Goal: Information Seeking & Learning: Learn about a topic

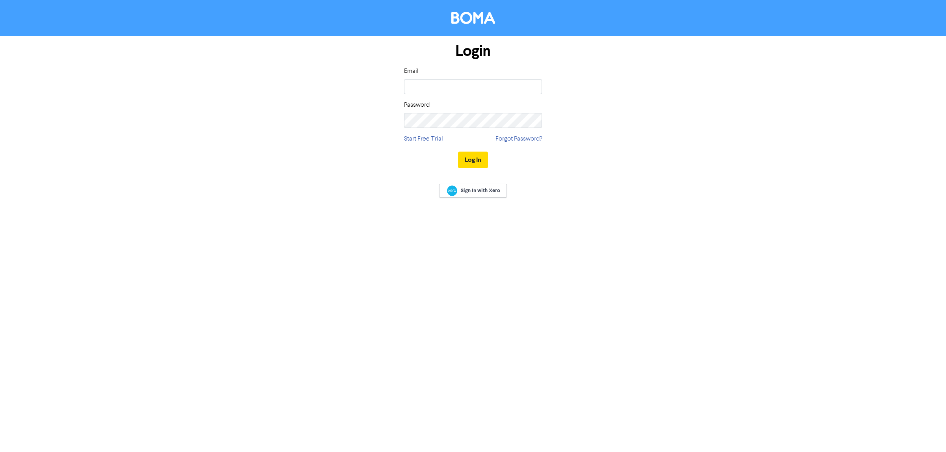
click at [414, 86] on input "email" at bounding box center [473, 86] width 138 height 15
type input "[EMAIL_ADDRESS][DOMAIN_NAME]"
click at [467, 165] on button "Log In" at bounding box center [473, 160] width 30 height 17
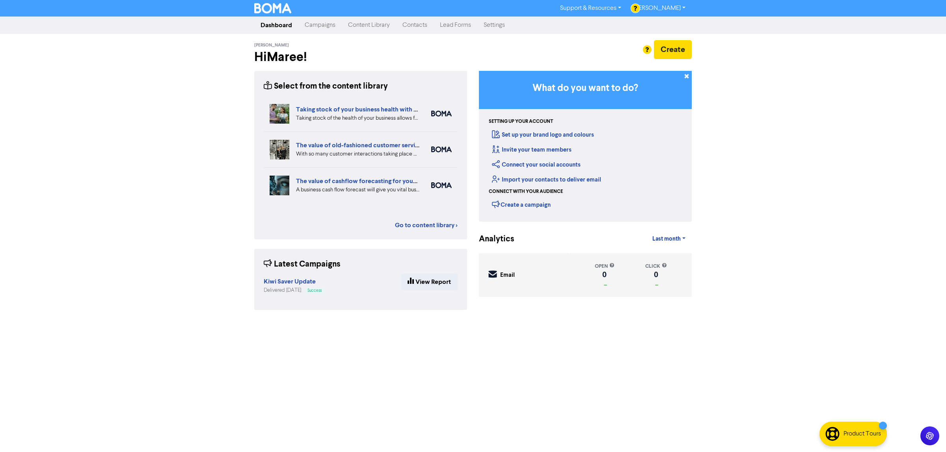
click at [323, 23] on link "Campaigns" at bounding box center [319, 25] width 43 height 16
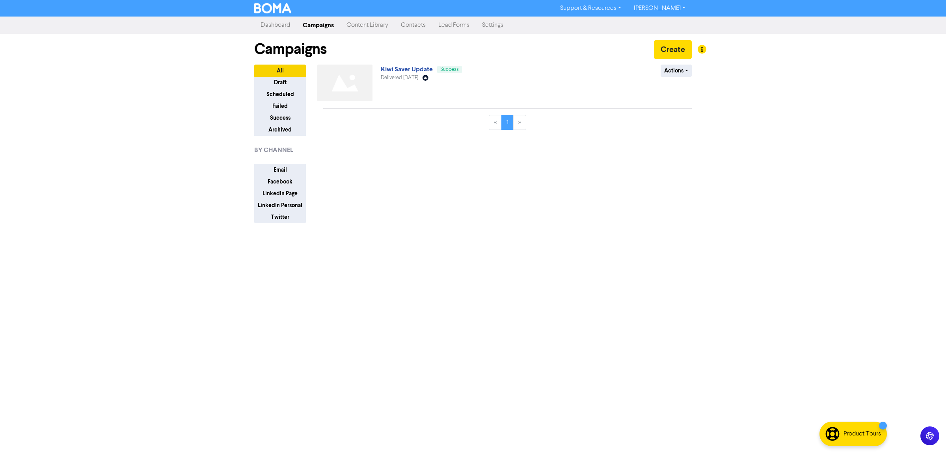
click at [275, 24] on link "Dashboard" at bounding box center [275, 25] width 42 height 16
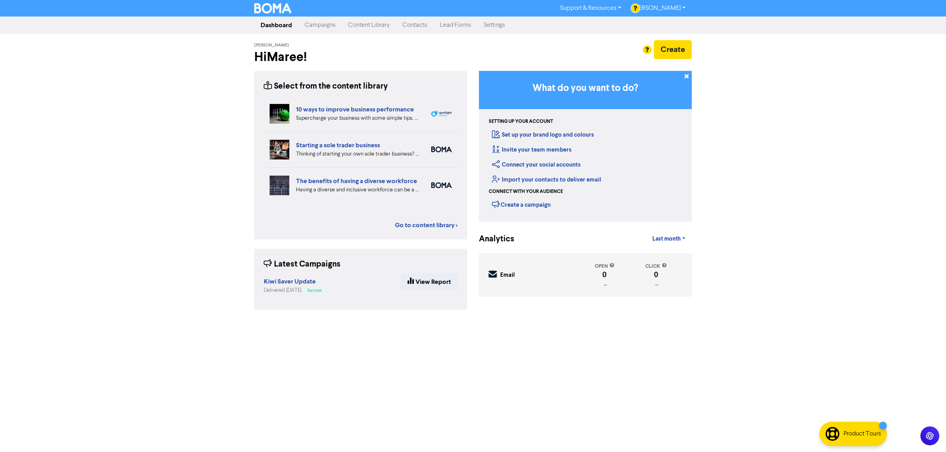
click at [316, 26] on link "Campaigns" at bounding box center [319, 25] width 43 height 16
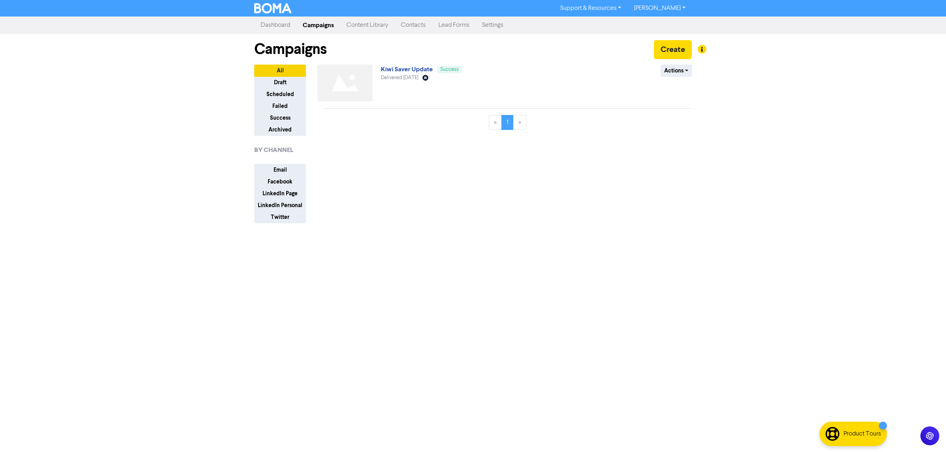
click at [357, 21] on link "Content Library" at bounding box center [367, 25] width 54 height 16
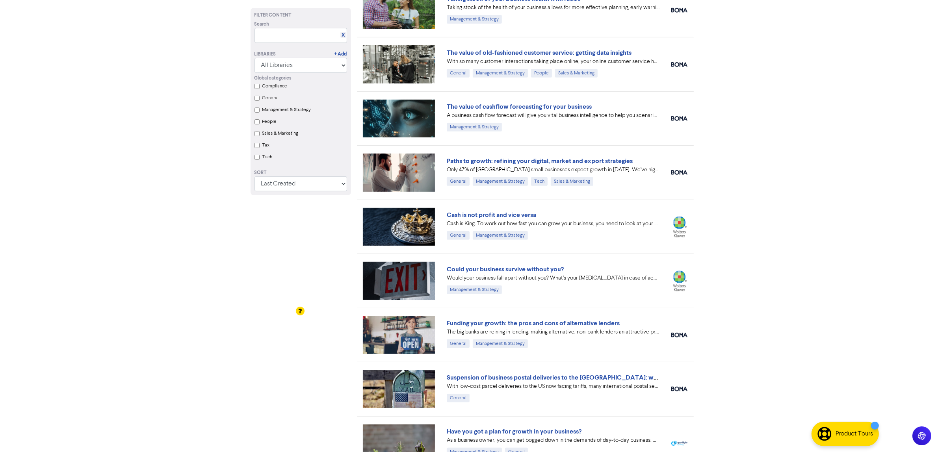
scroll to position [299, 0]
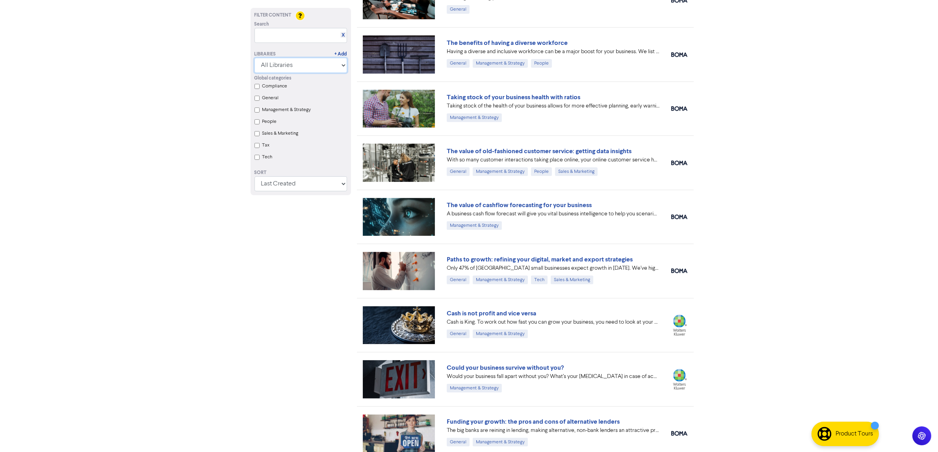
click at [313, 64] on select "All Libraries BOMA Other Partners Xero" at bounding box center [301, 65] width 93 height 15
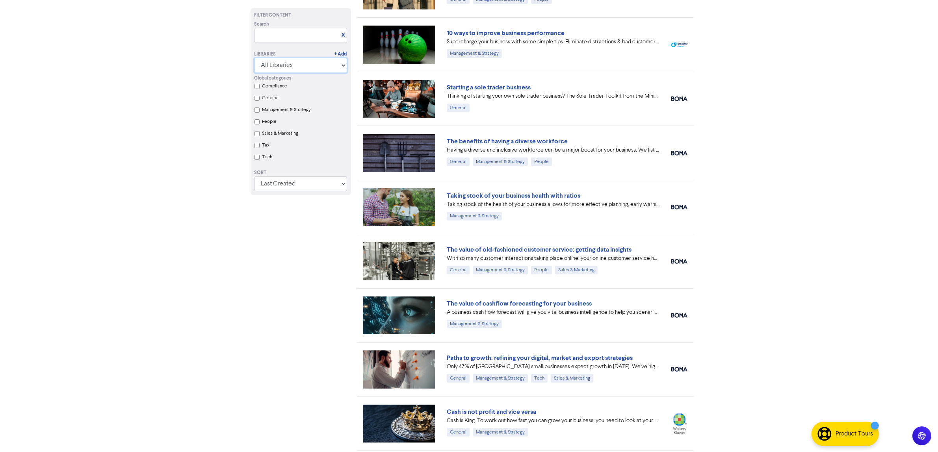
scroll to position [0, 0]
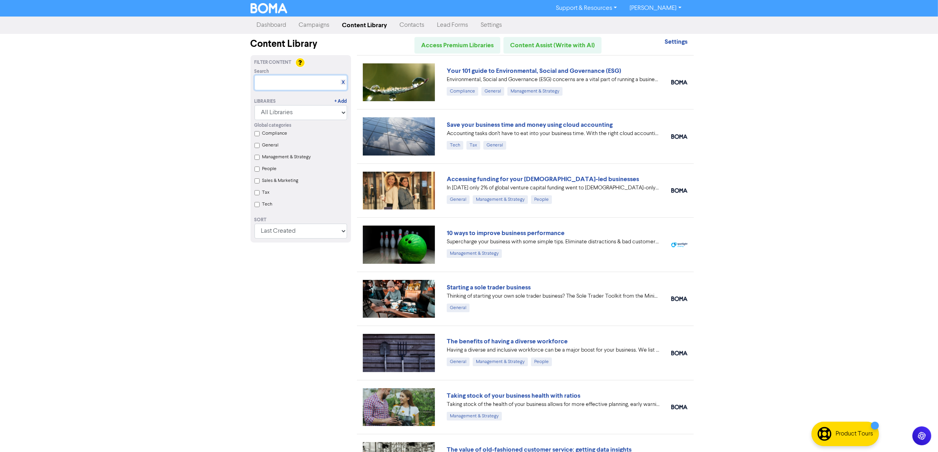
click at [284, 78] on input "text" at bounding box center [301, 82] width 93 height 15
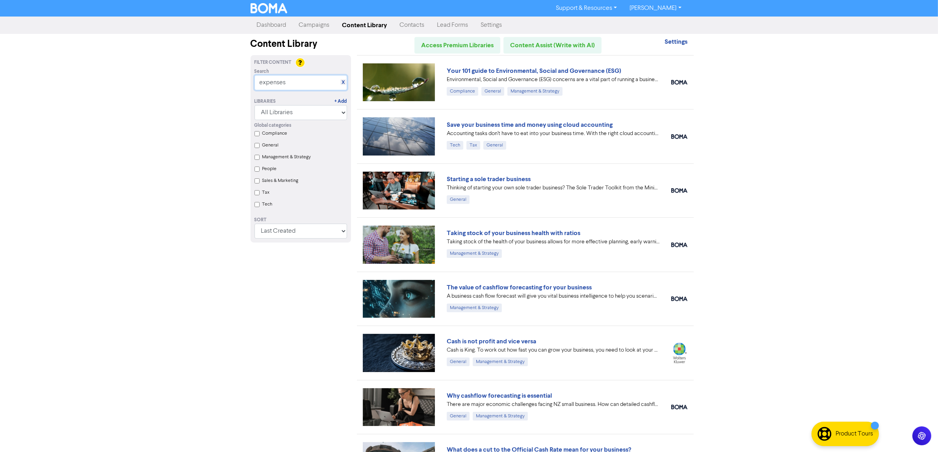
type input "expenses"
click at [275, 133] on label "Compliance" at bounding box center [274, 133] width 25 height 7
click at [260, 133] on input "Compliance" at bounding box center [257, 133] width 5 height 5
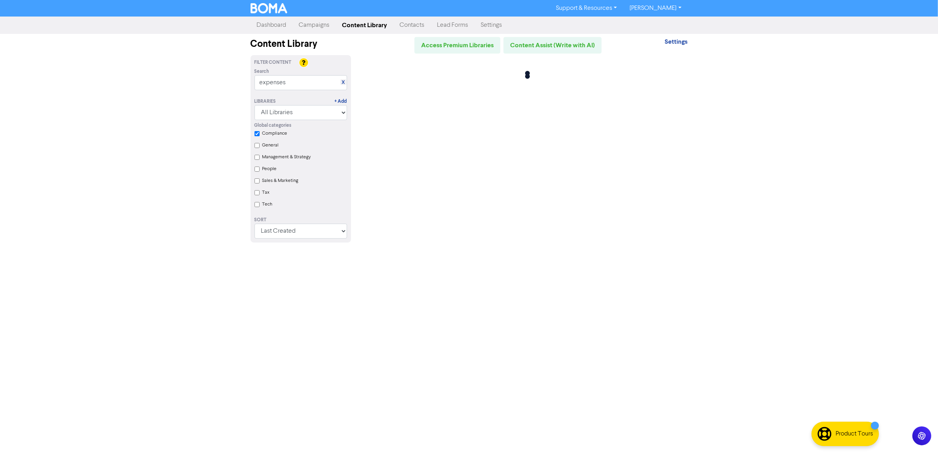
checkbox input "true"
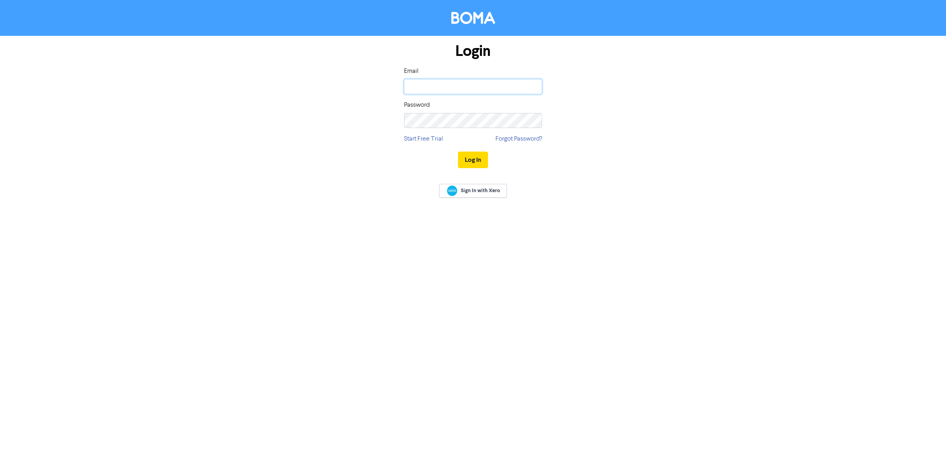
click at [422, 87] on input "email" at bounding box center [473, 86] width 138 height 15
type input "[EMAIL_ADDRESS][DOMAIN_NAME]"
click at [458, 152] on button "Log In" at bounding box center [473, 160] width 30 height 17
